Goal: Information Seeking & Learning: Learn about a topic

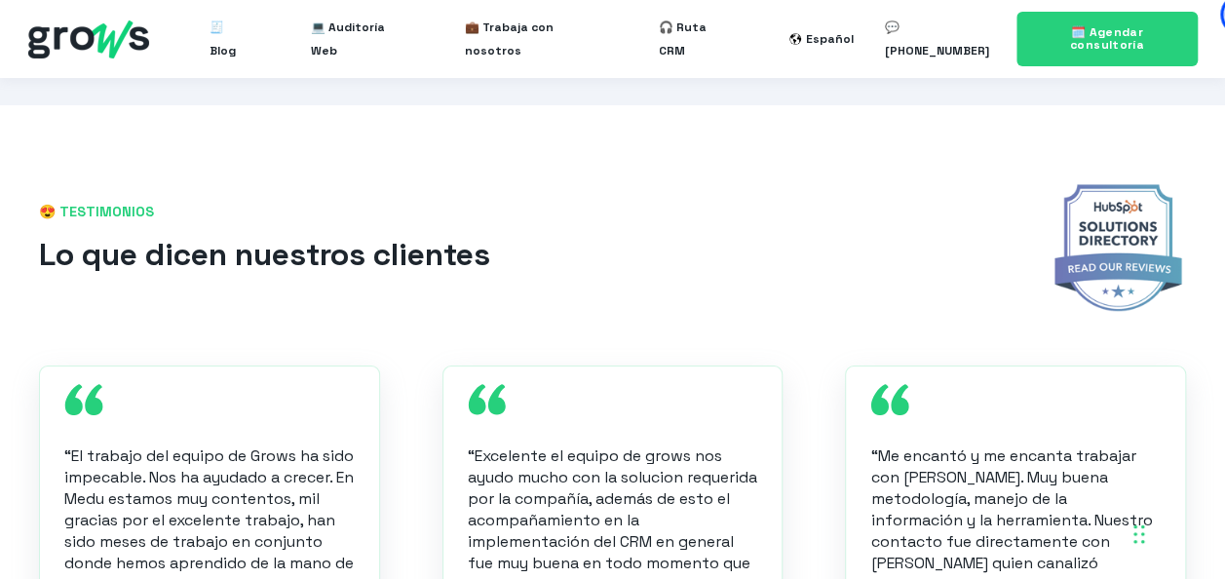
click at [676, 236] on h2 "Lo que dicen nuestros clientes" at bounding box center [511, 255] width 945 height 44
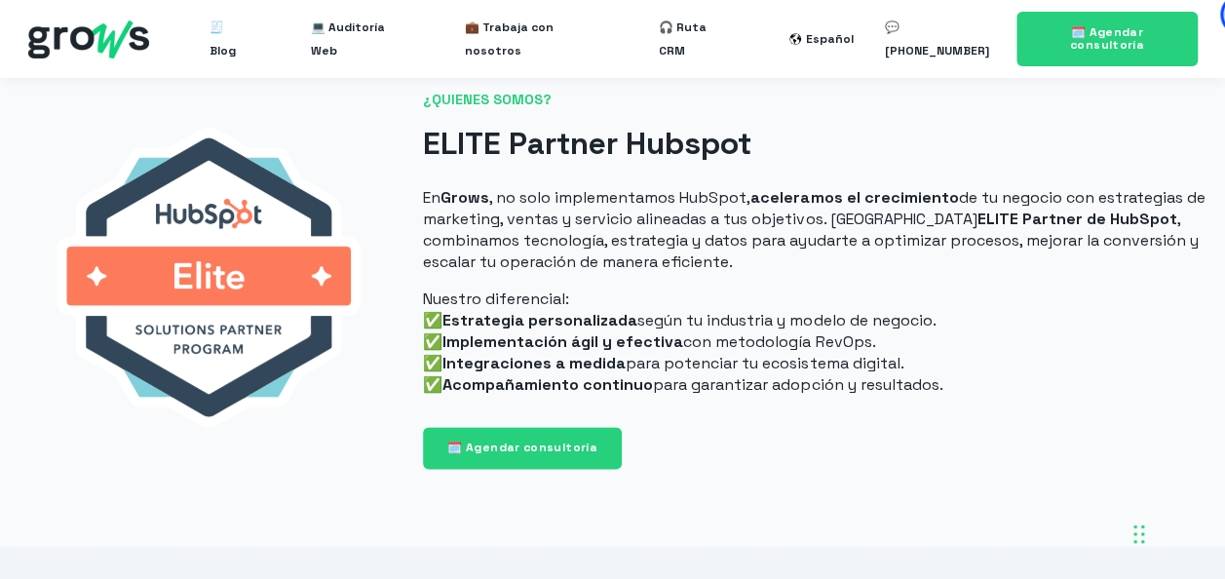
scroll to position [897, 0]
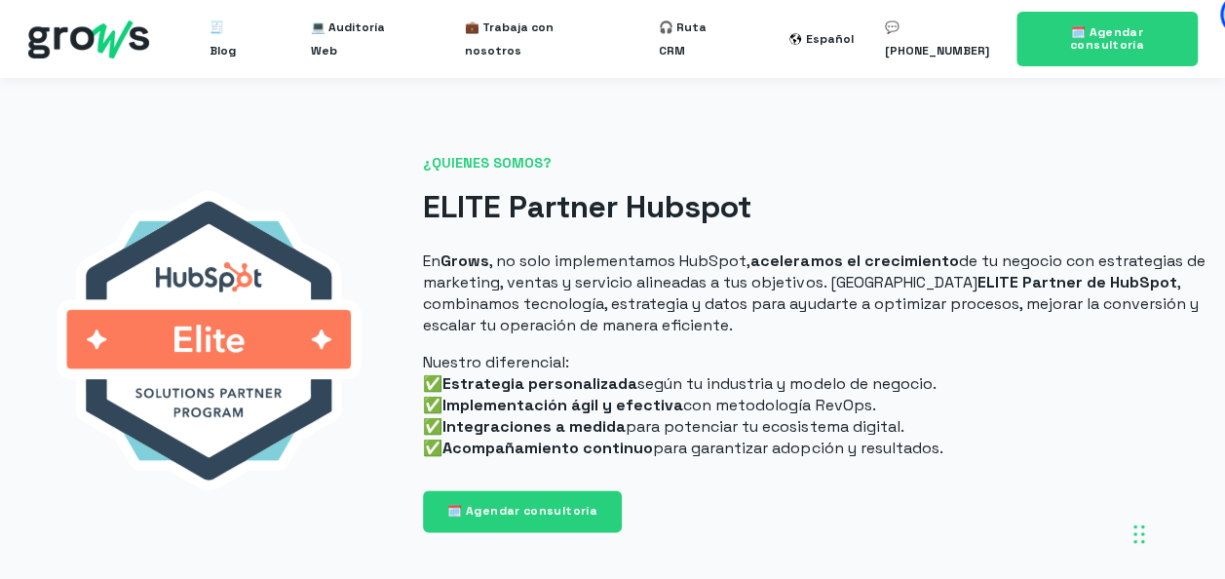
click at [540, 199] on h2 "ELITE Partner Hubspot" at bounding box center [814, 207] width 783 height 44
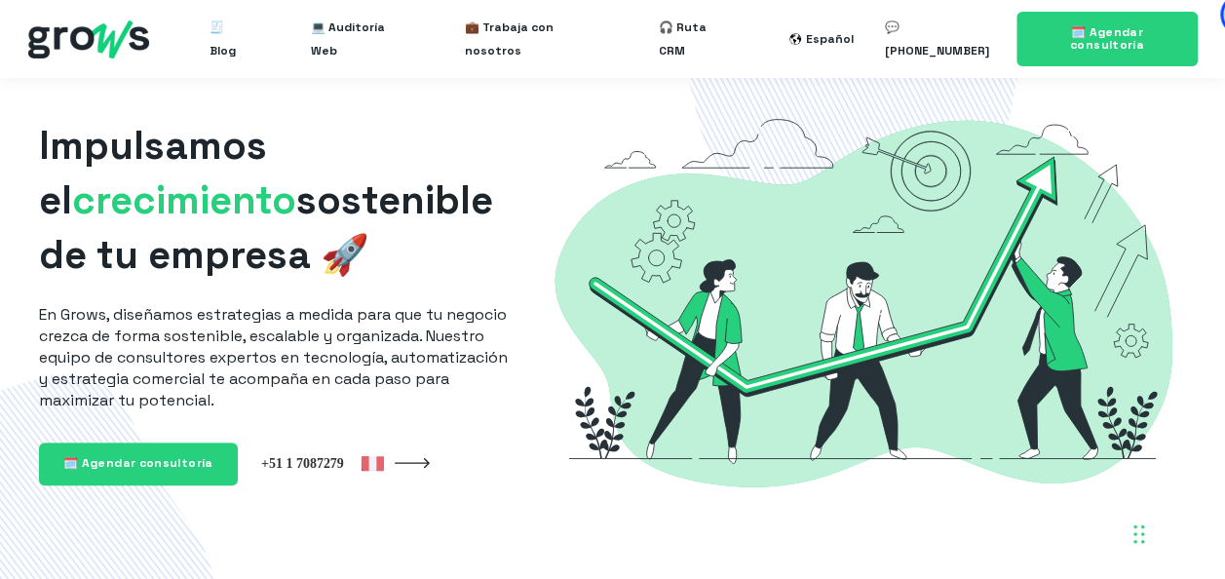
scroll to position [0, 0]
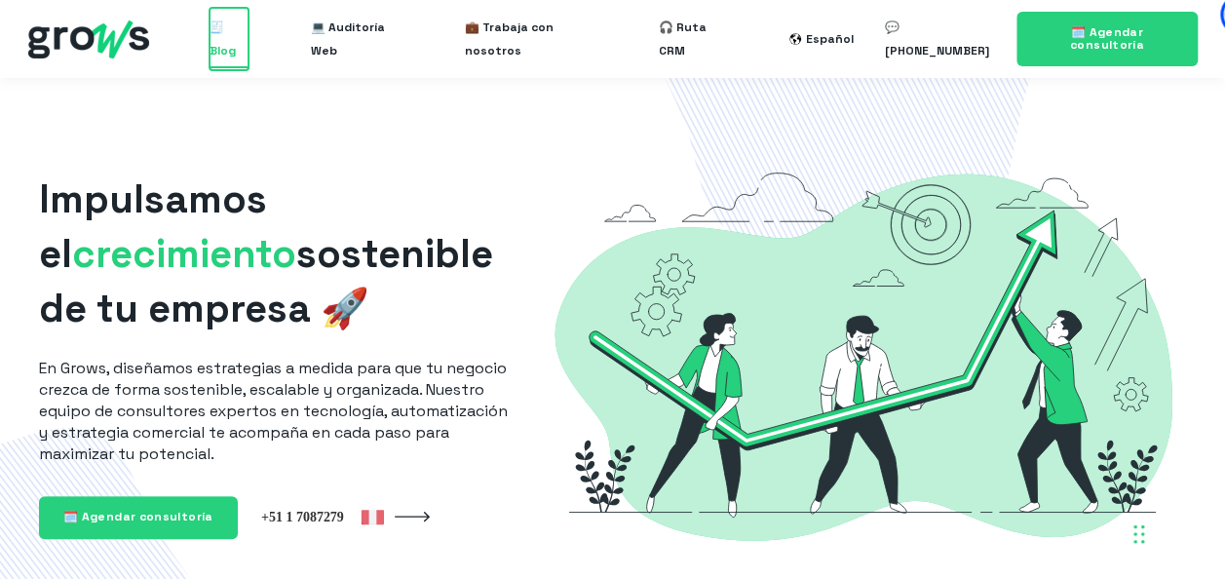
click at [236, 38] on span "🧾 Blog" at bounding box center [229, 39] width 39 height 62
click at [249, 43] on span "🧾 Blog" at bounding box center [229, 39] width 39 height 62
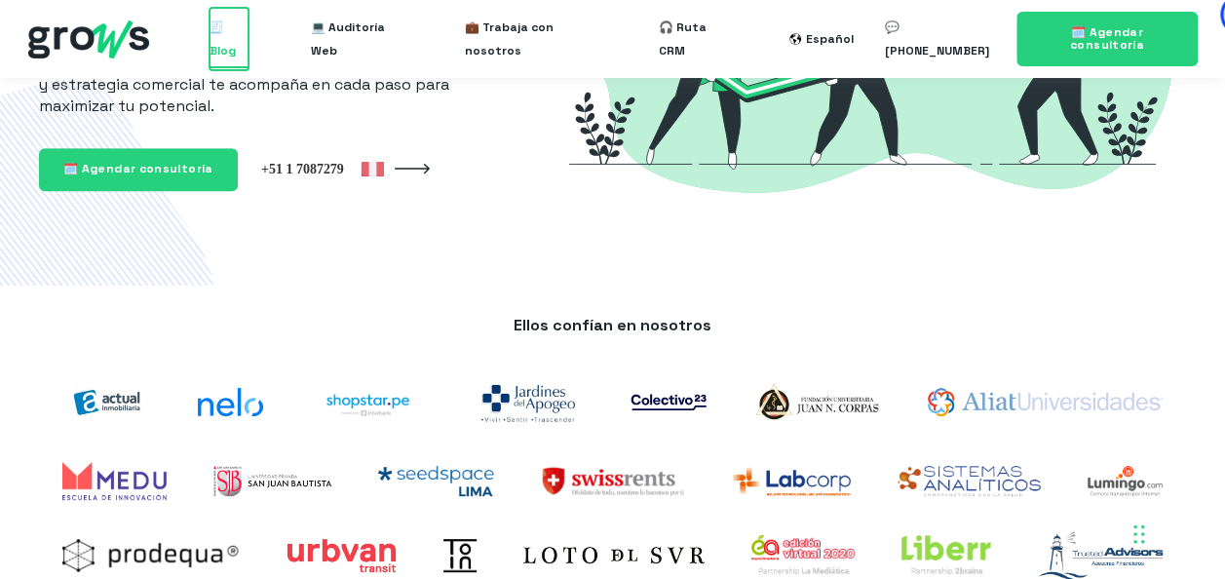
scroll to position [249, 0]
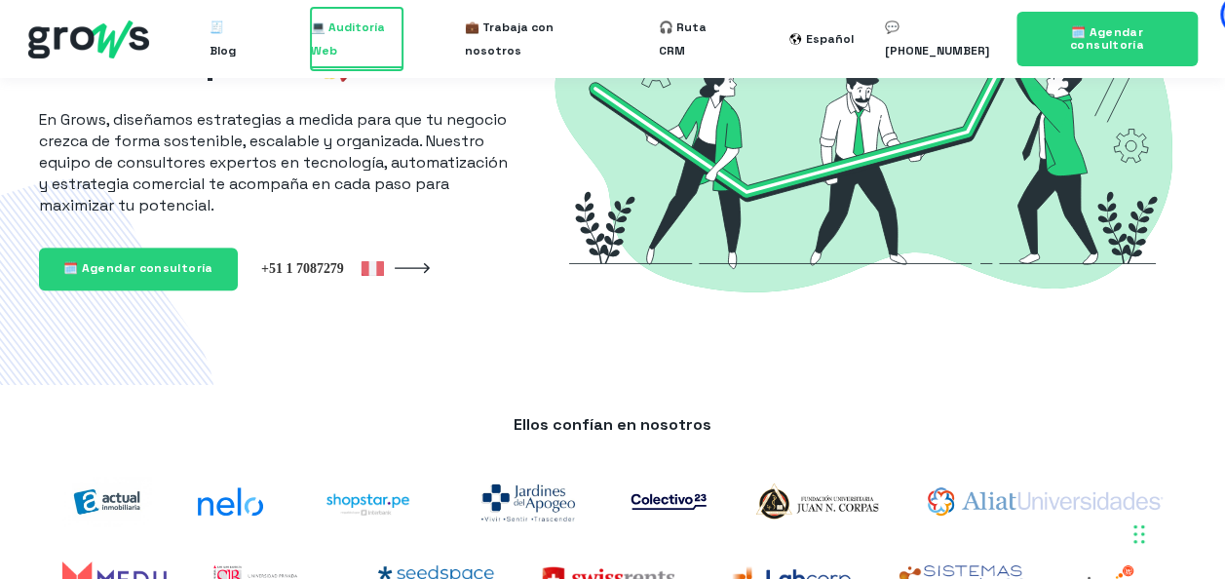
click at [361, 45] on span "💻 Auditoría Web" at bounding box center [357, 39] width 92 height 62
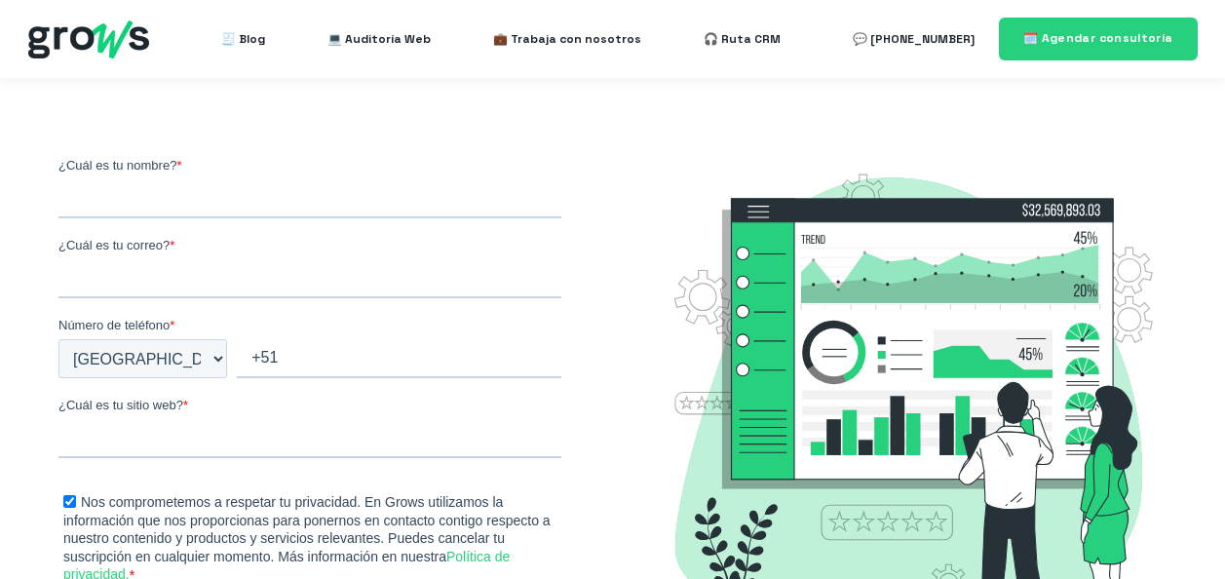
select select "PE"
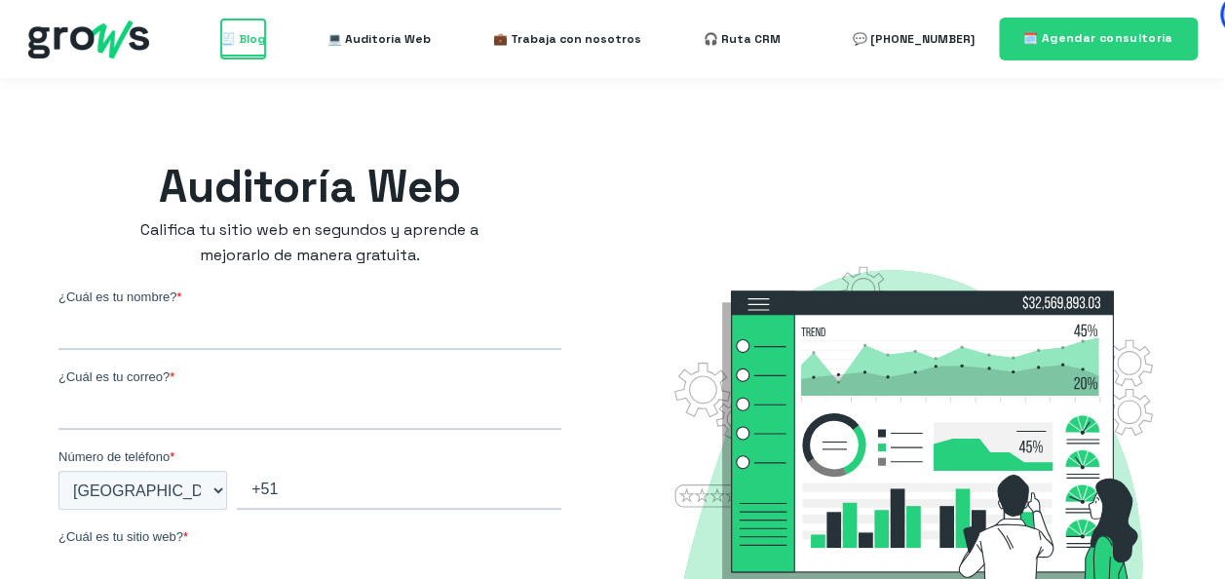
click at [243, 40] on span "🧾 Blog" at bounding box center [243, 38] width 44 height 39
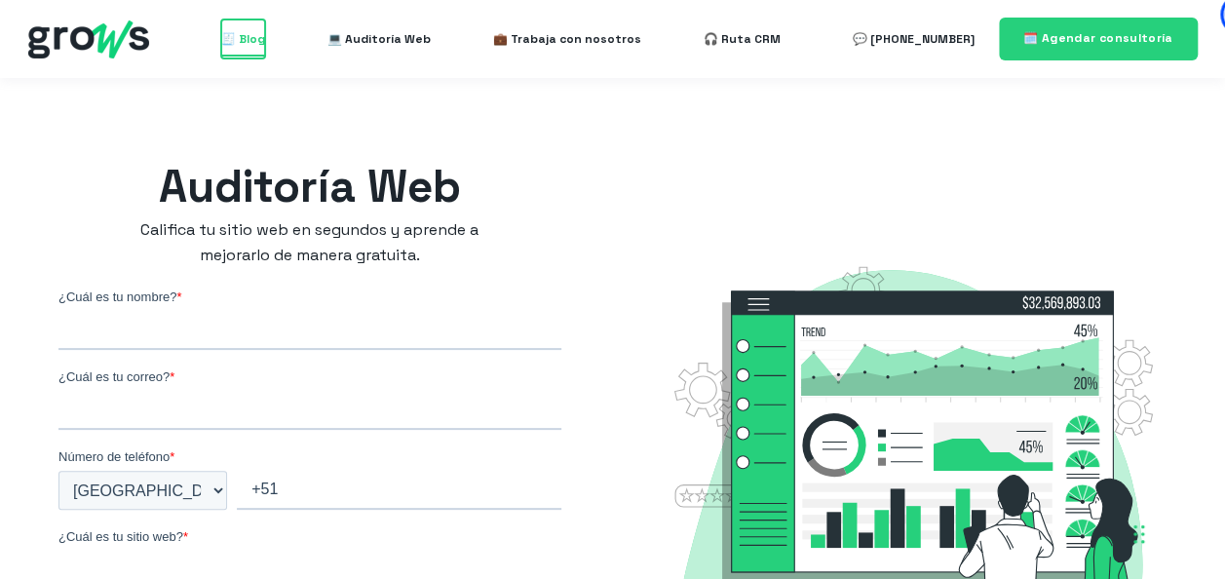
click at [243, 40] on span "🧾 Blog" at bounding box center [243, 38] width 44 height 39
click at [246, 42] on span "🧾 Blog" at bounding box center [243, 38] width 44 height 39
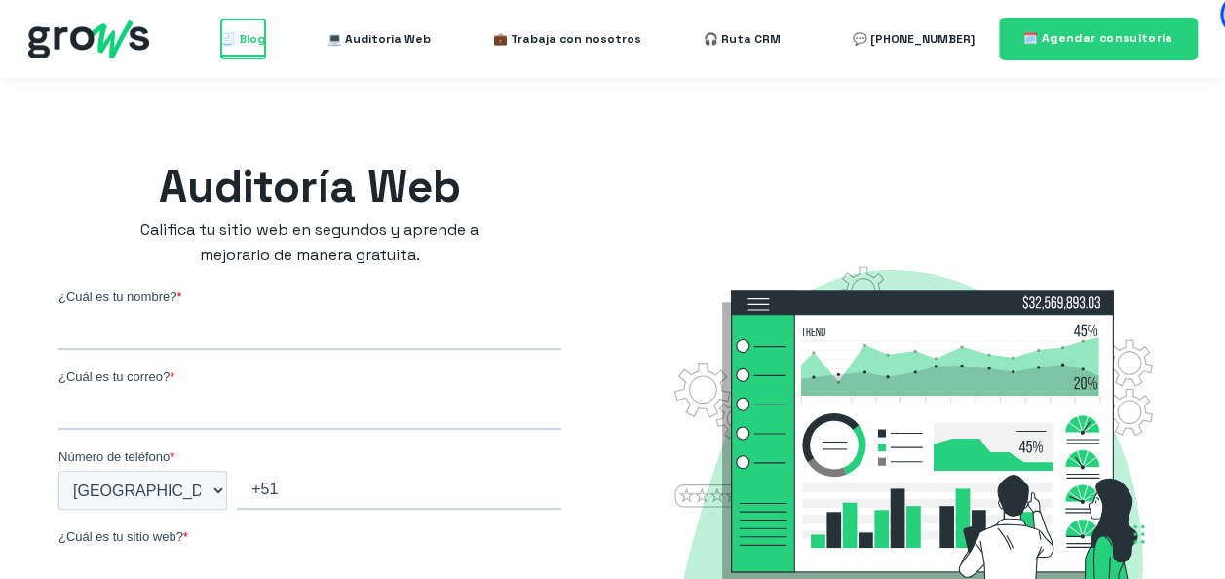
click at [246, 42] on span "🧾 Blog" at bounding box center [243, 38] width 44 height 39
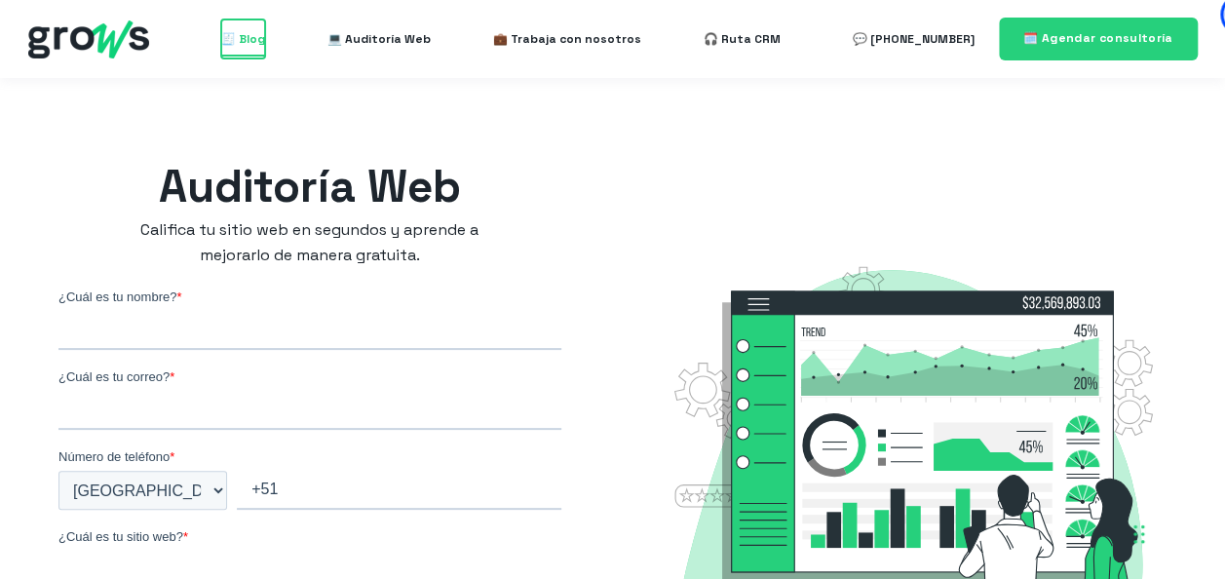
click at [246, 42] on span "🧾 Blog" at bounding box center [243, 38] width 44 height 39
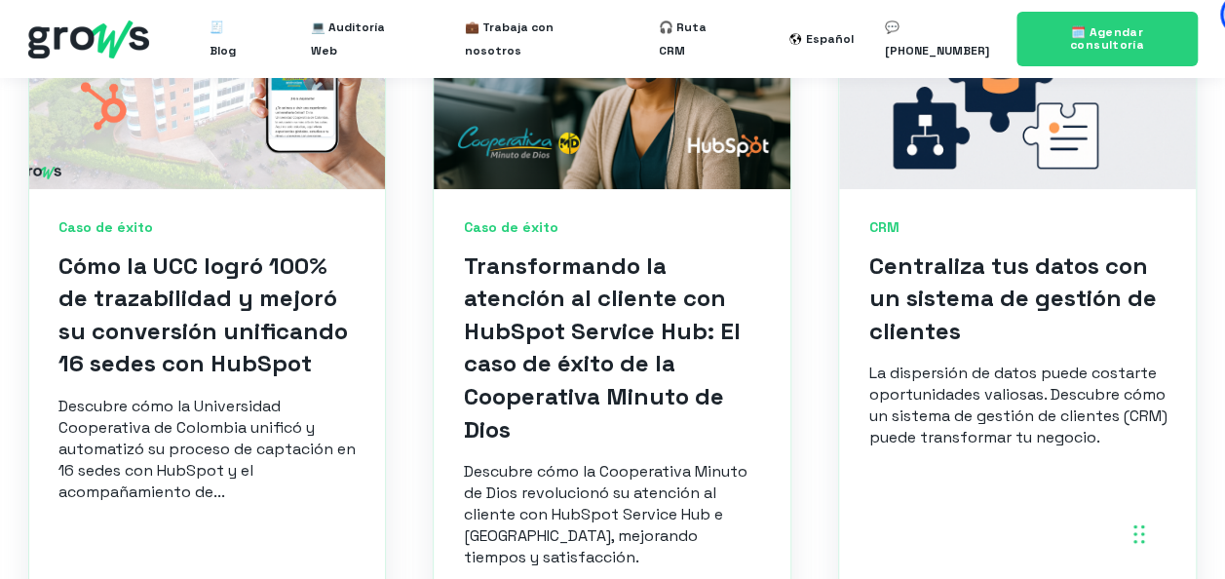
scroll to position [996, 0]
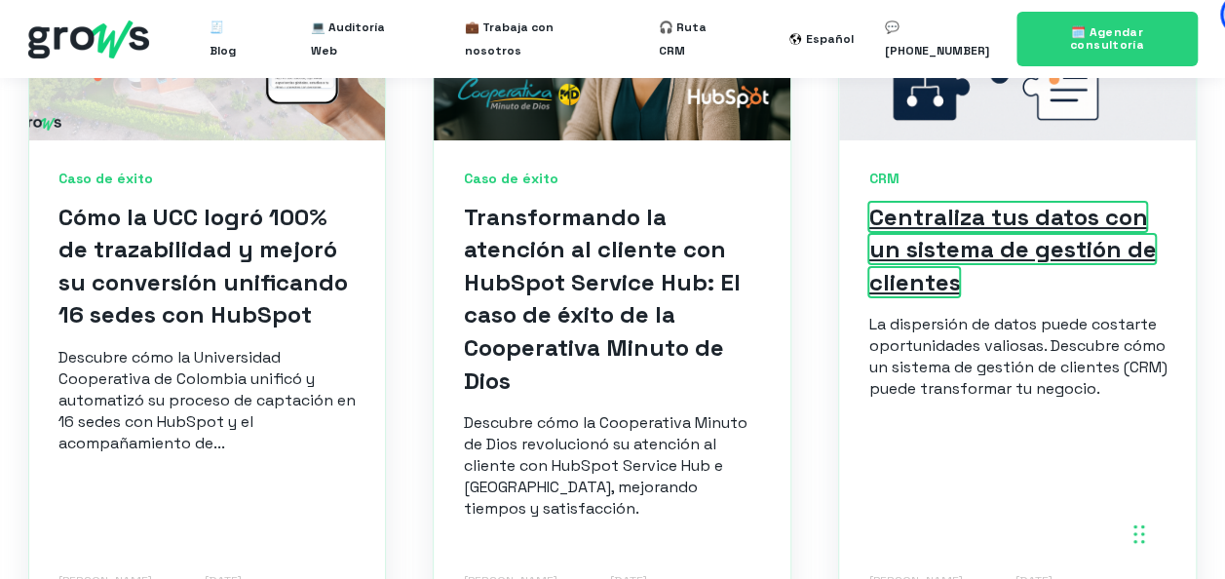
click at [932, 232] on link "Centraliza tus datos con un sistema de gestión de clientes" at bounding box center [1012, 250] width 288 height 96
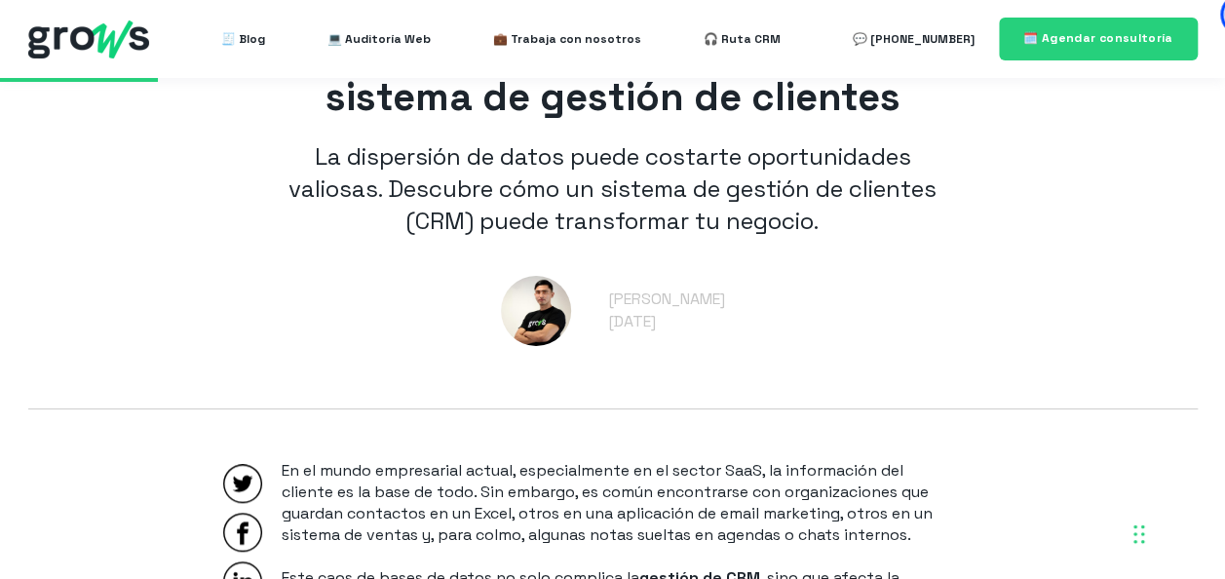
scroll to position [655, 0]
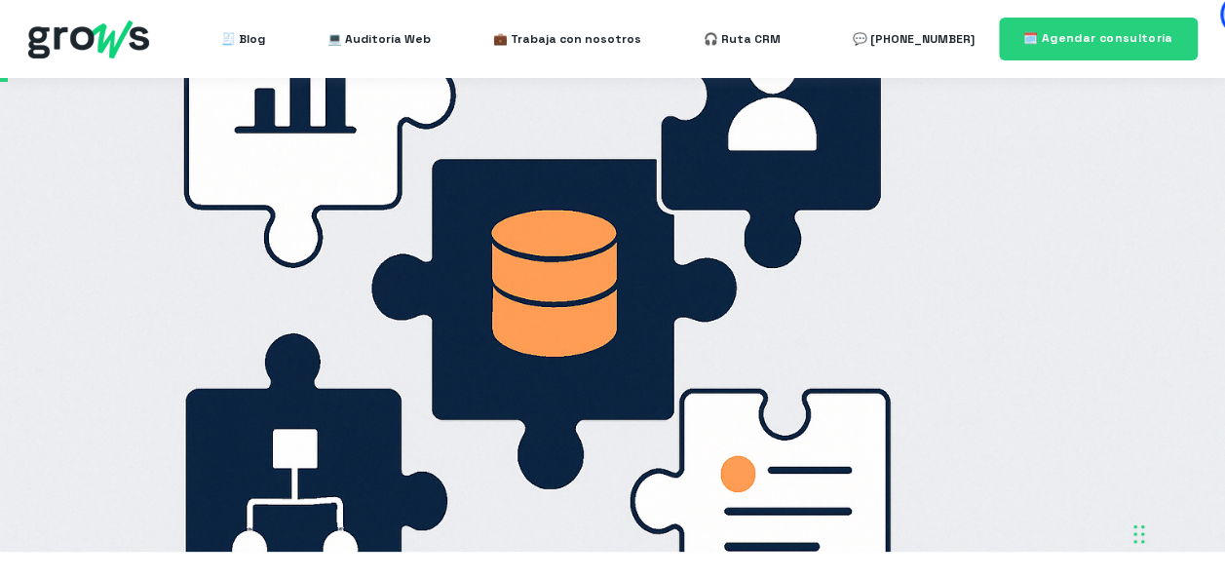
scroll to position [39, 0]
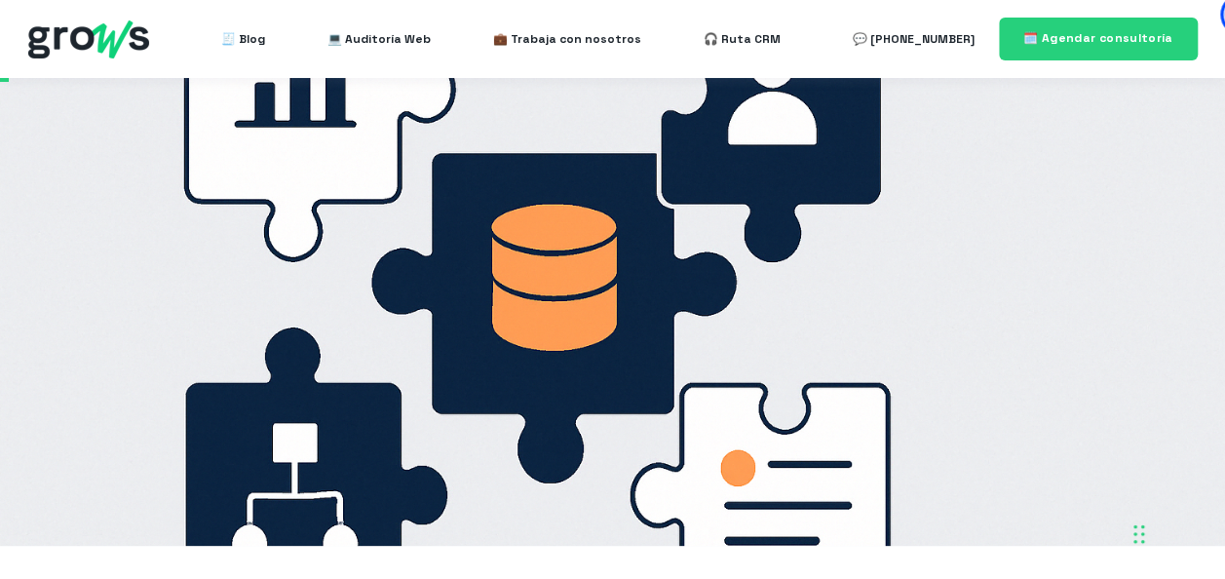
click at [631, 248] on div at bounding box center [612, 292] width 1225 height 507
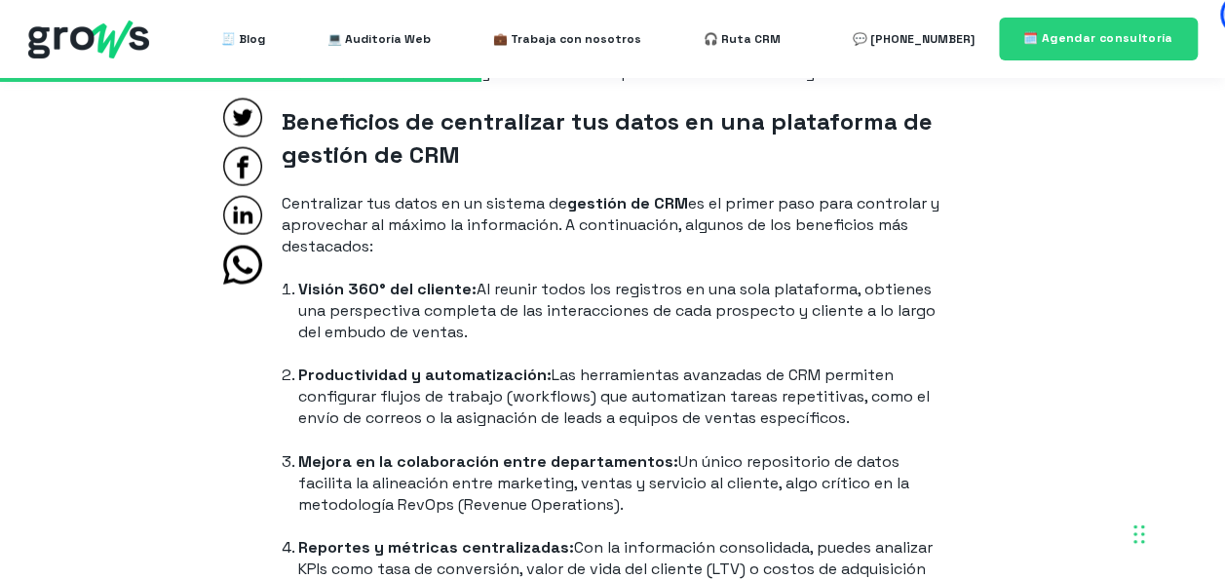
scroll to position [2027, 0]
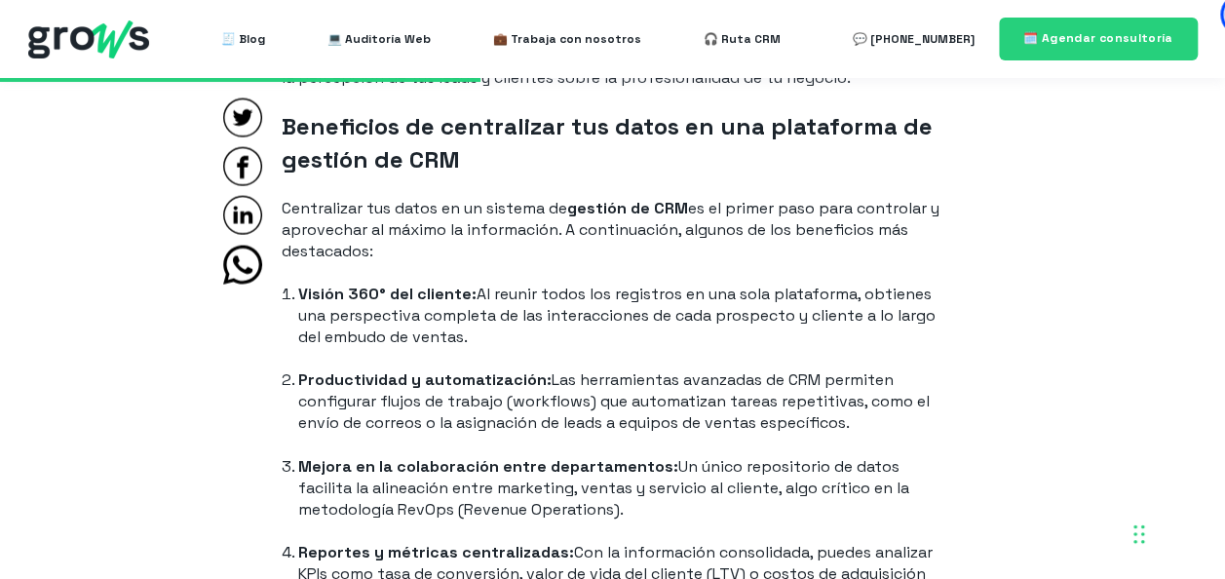
click at [630, 413] on p "Productividad y automatización: Las herramientas avanzadas de CRM permiten conf…" at bounding box center [620, 401] width 645 height 64
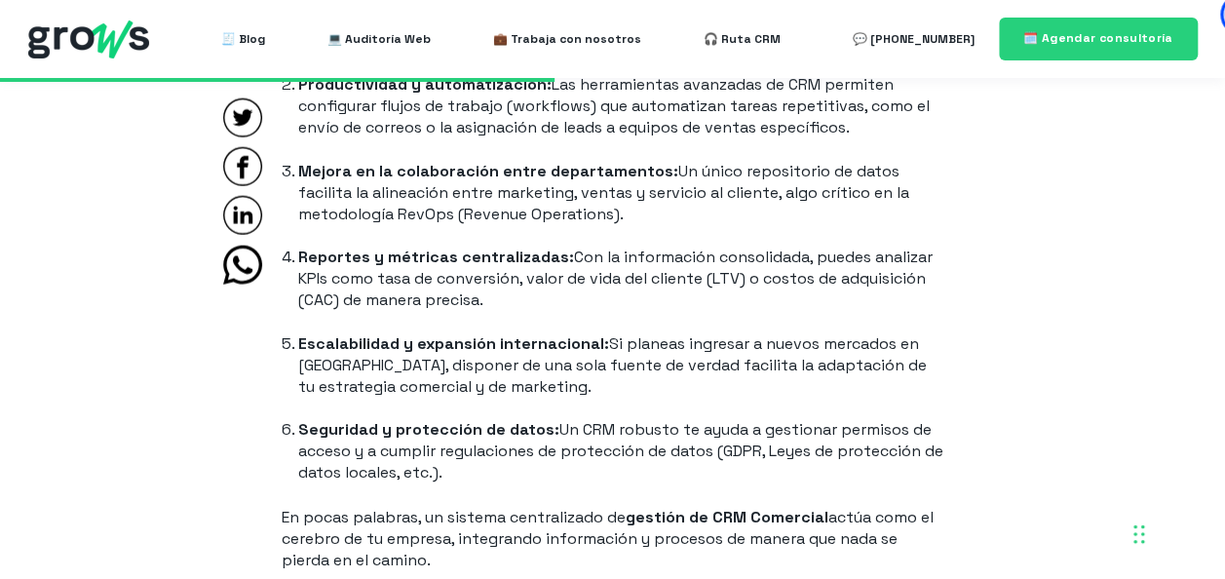
scroll to position [2378, 0]
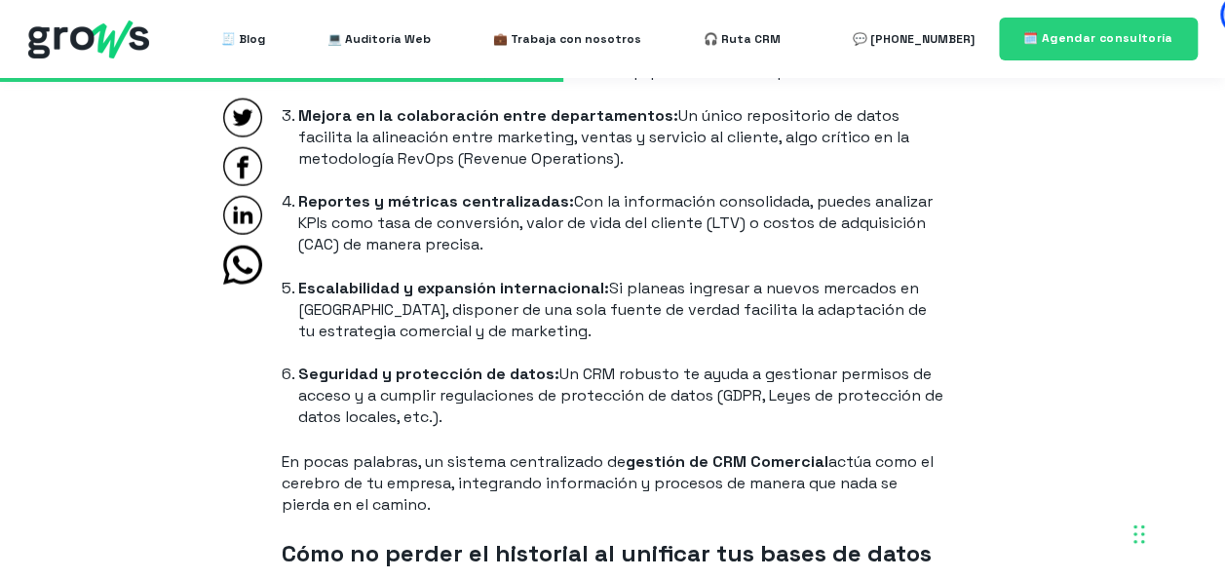
drag, startPoint x: 641, startPoint y: 368, endPoint x: 723, endPoint y: 410, distance: 92.0
click at [723, 410] on p "Seguridad y protección de datos: Un CRM robusto te ayuda a gestionar permisos d…" at bounding box center [620, 396] width 645 height 64
drag, startPoint x: 723, startPoint y: 410, endPoint x: 654, endPoint y: 454, distance: 81.9
click at [654, 454] on strong "gestión de CRM Comercial" at bounding box center [727, 461] width 203 height 20
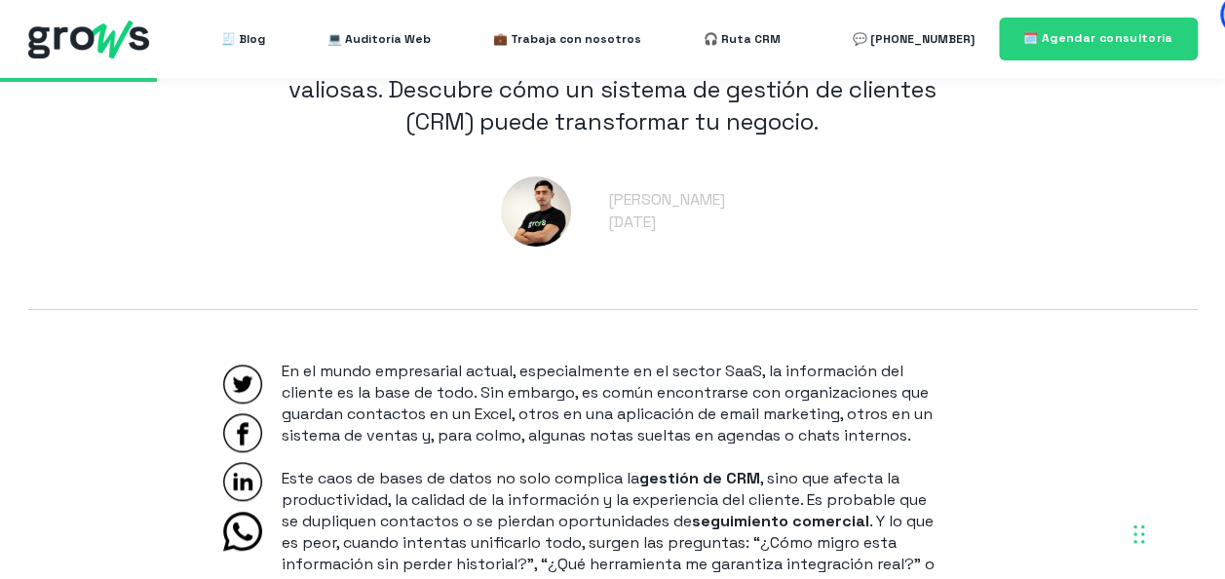
scroll to position [780, 0]
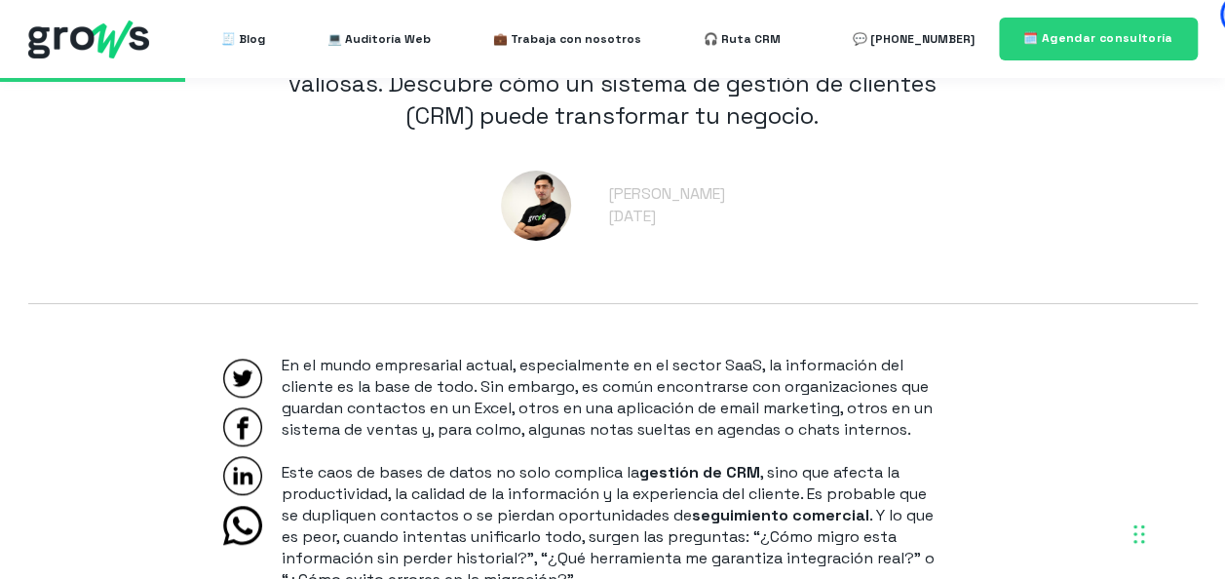
click at [477, 238] on div "[PERSON_NAME] [DATE]" at bounding box center [613, 206] width 1170 height 70
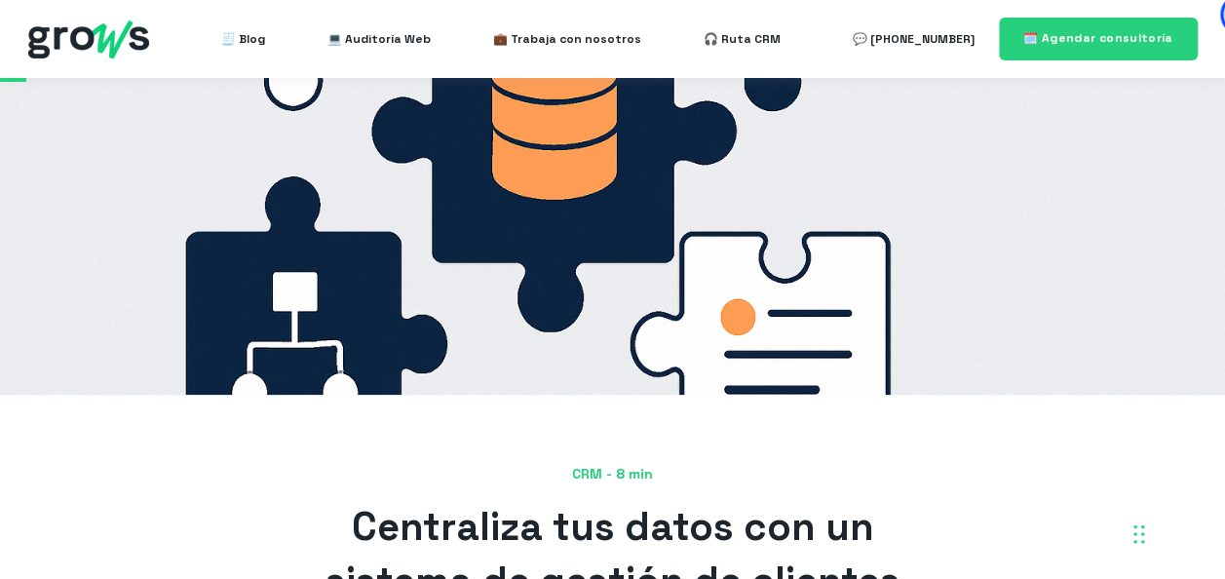
scroll to position [0, 0]
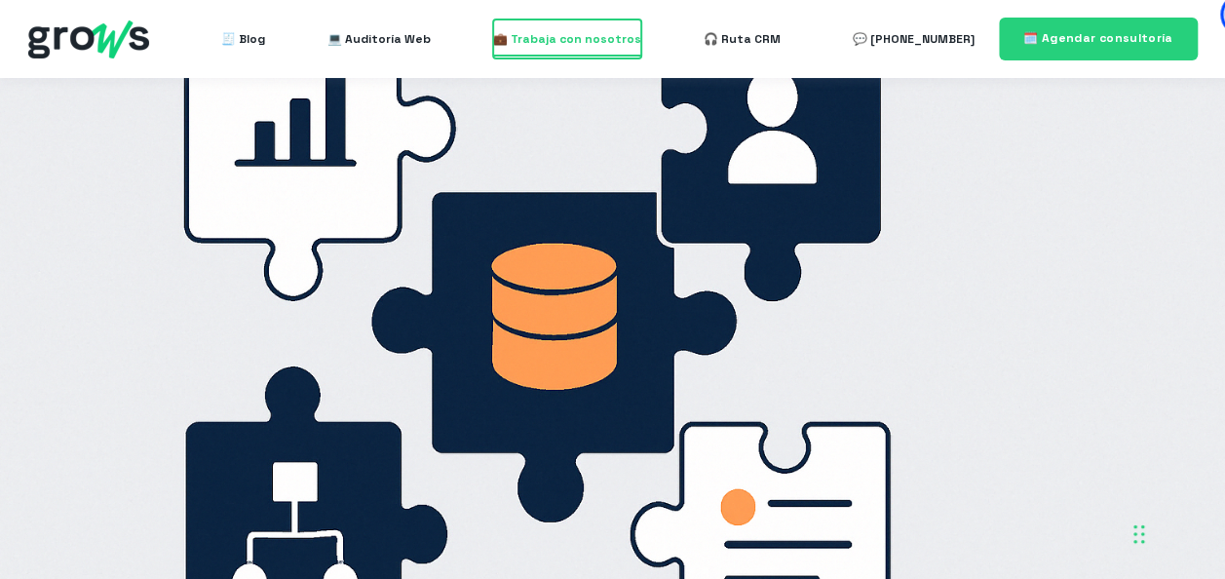
click at [593, 45] on span "💼 Trabaja con nosotros" at bounding box center [567, 38] width 148 height 39
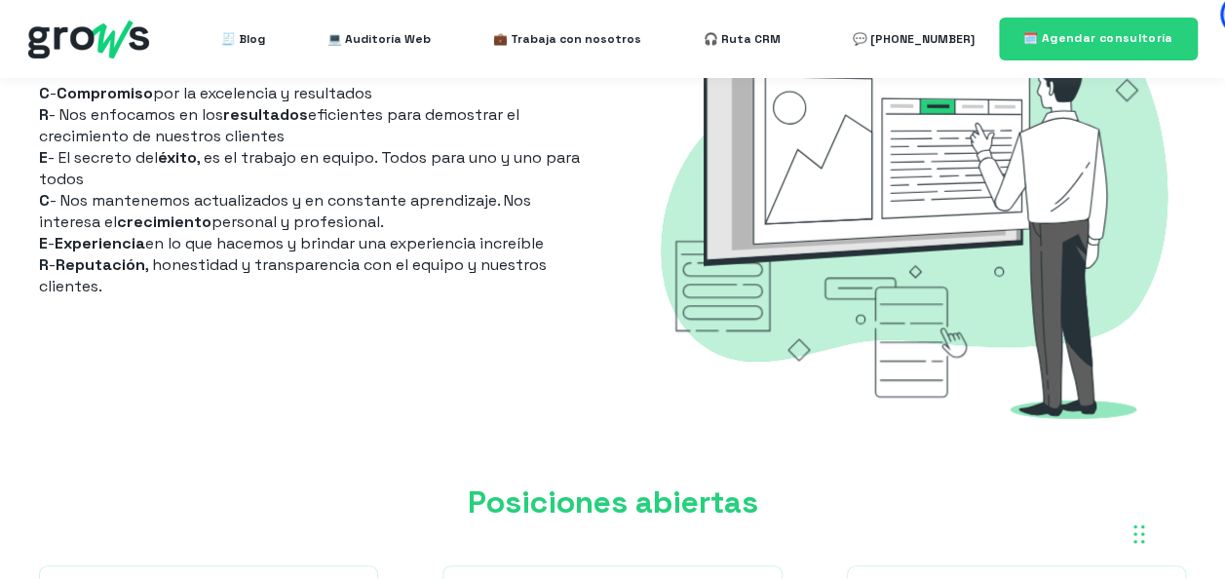
scroll to position [1170, 0]
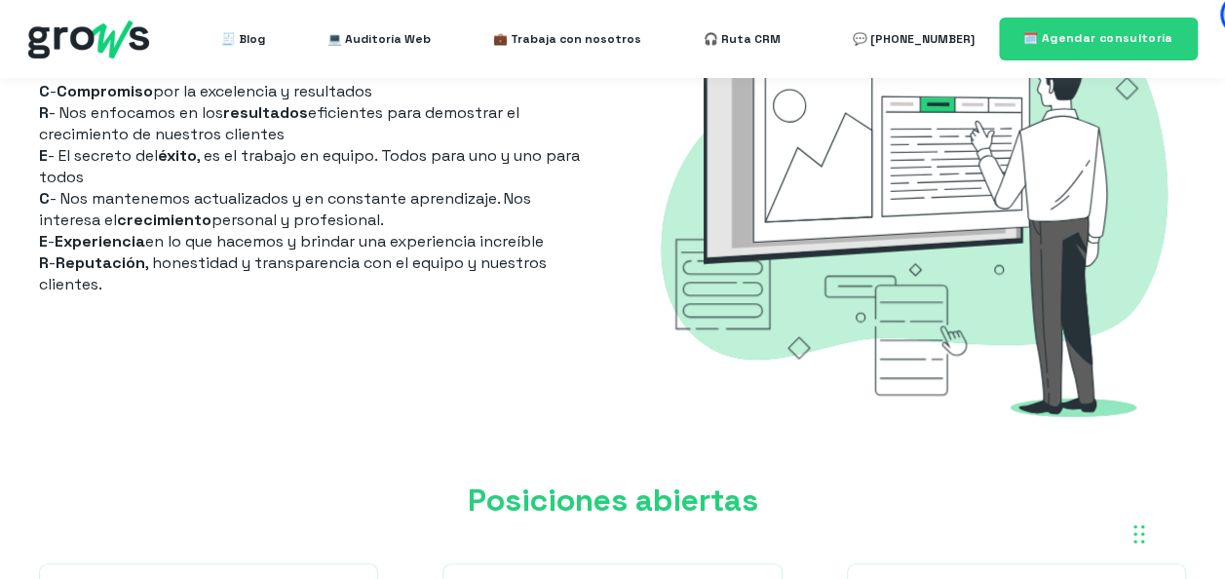
click at [553, 398] on div "Nuestros valores: C - Compromiso por la excelencia y resultados R - Nos enfocam…" at bounding box center [309, 185] width 581 height 548
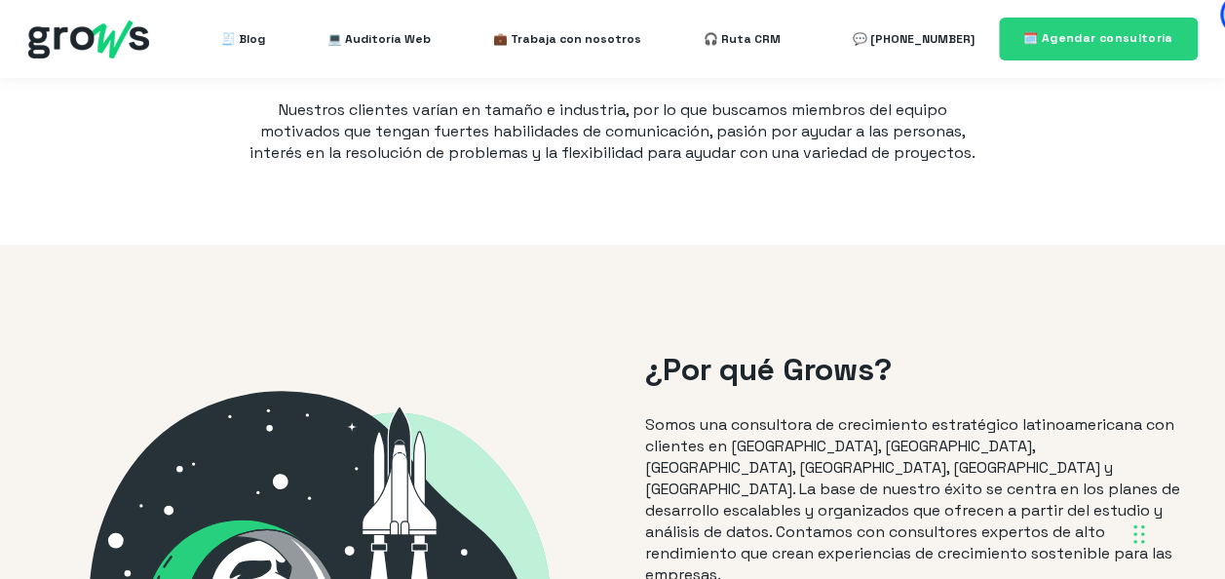
scroll to position [0, 0]
